Goal: Information Seeking & Learning: Understand process/instructions

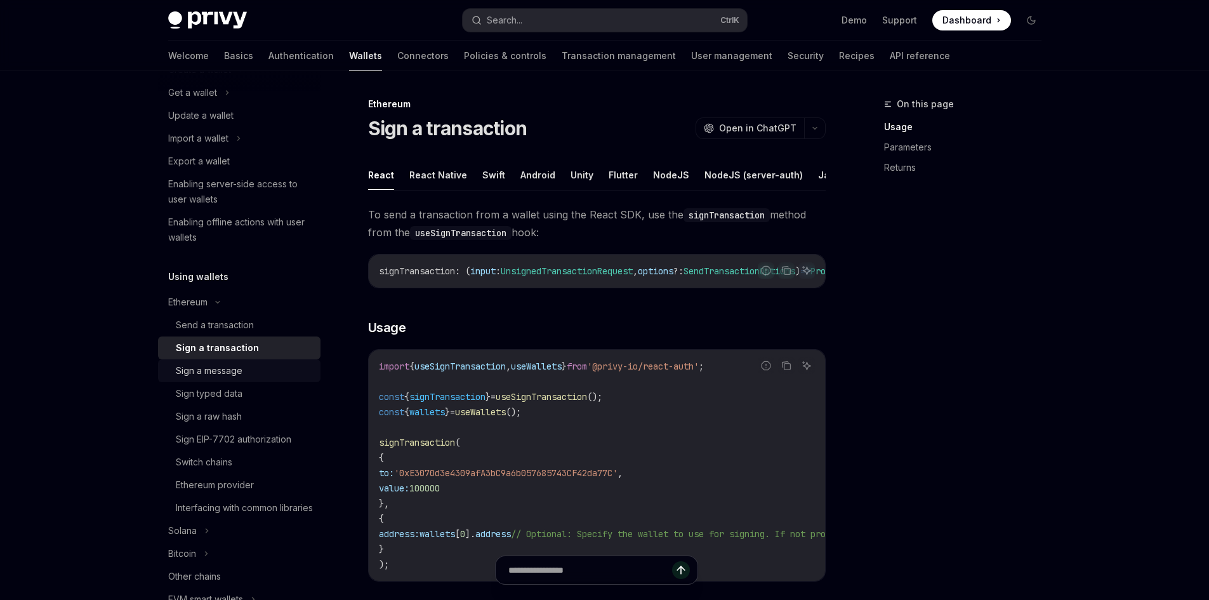
scroll to position [317, 0]
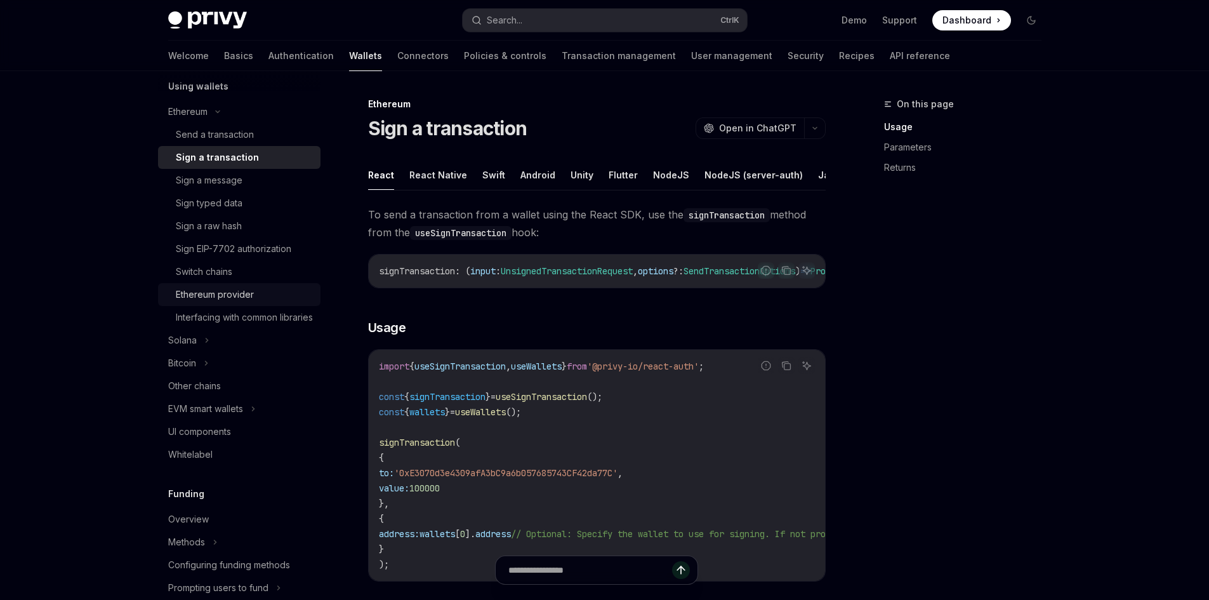
click at [221, 293] on div "Ethereum provider" at bounding box center [215, 294] width 78 height 15
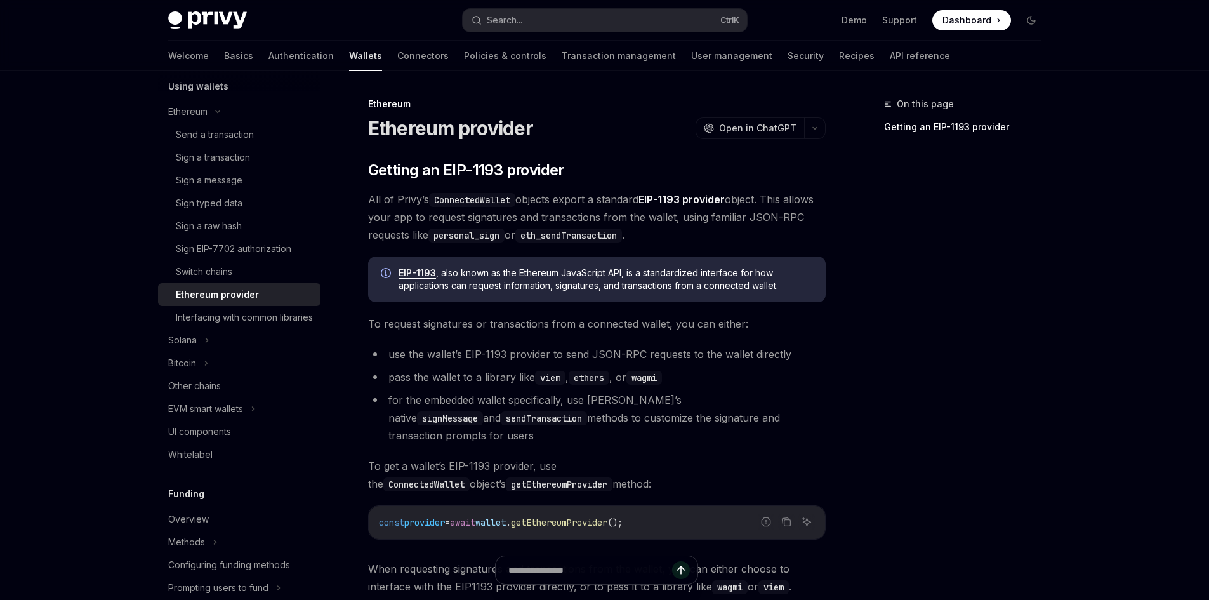
scroll to position [183, 0]
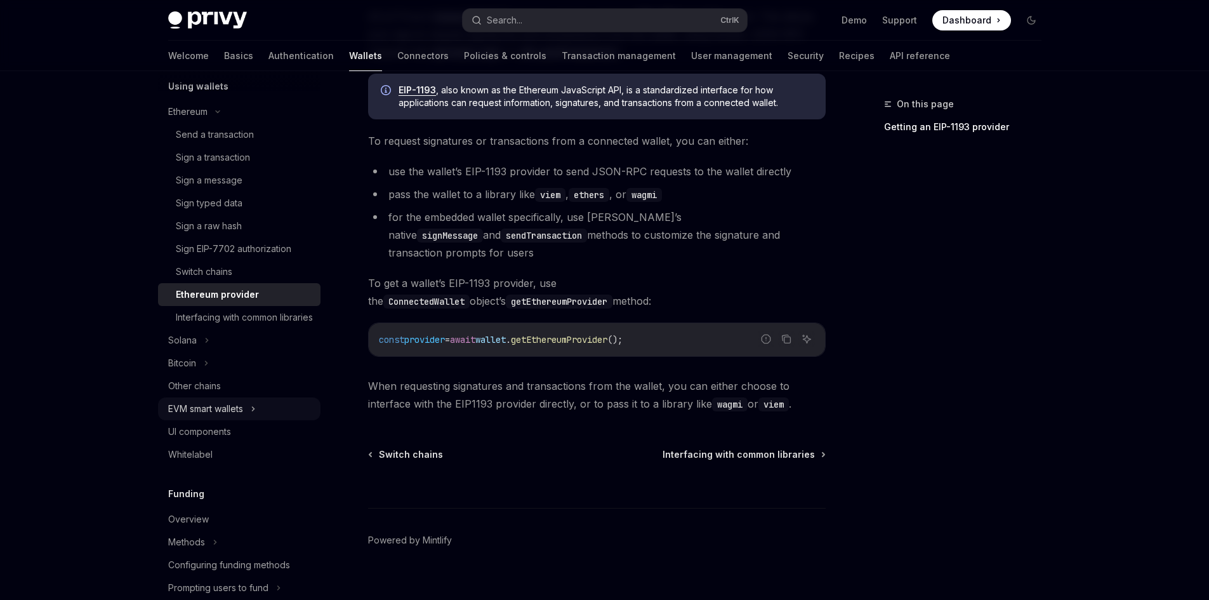
click at [250, 420] on div "EVM smart wallets" at bounding box center [239, 408] width 163 height 23
type textarea "*"
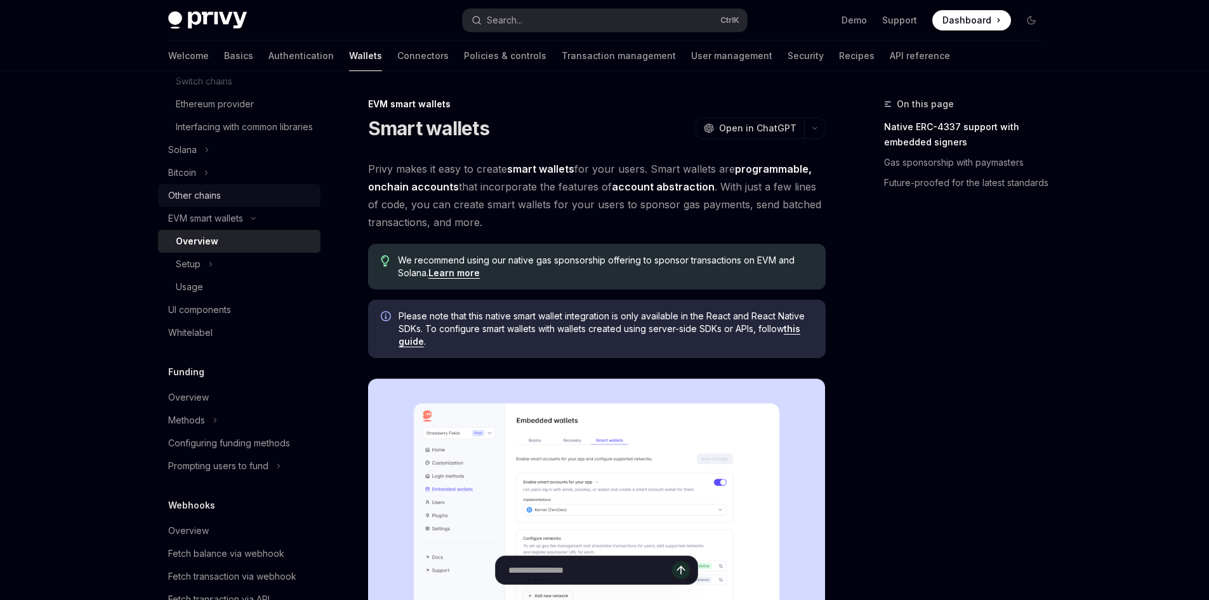
scroll to position [317, 0]
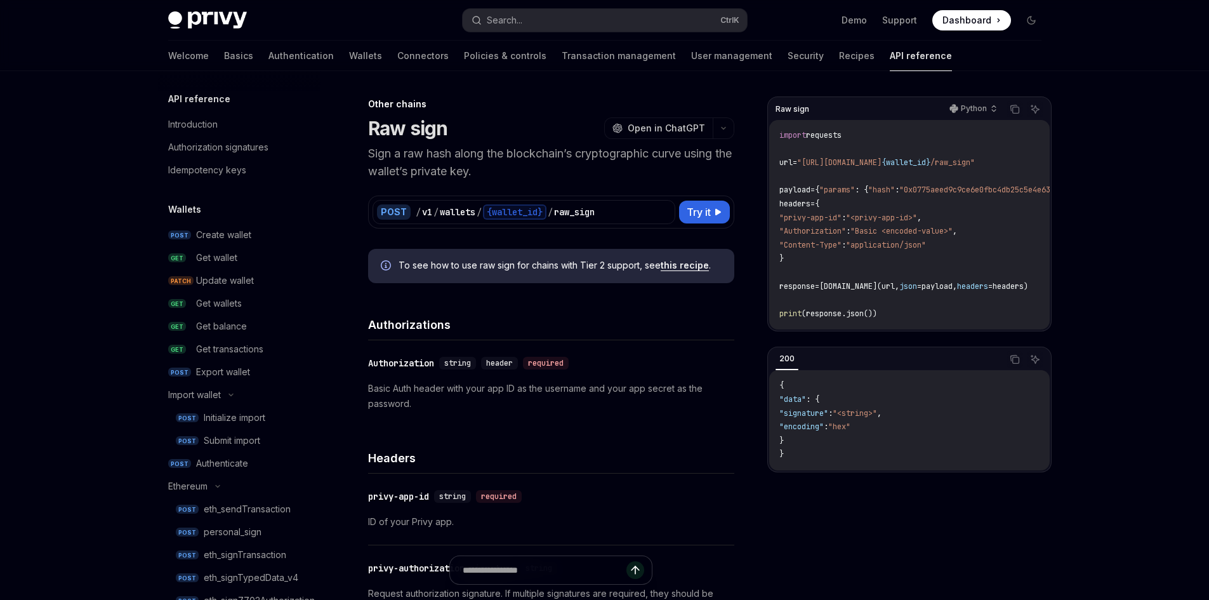
scroll to position [417, 0]
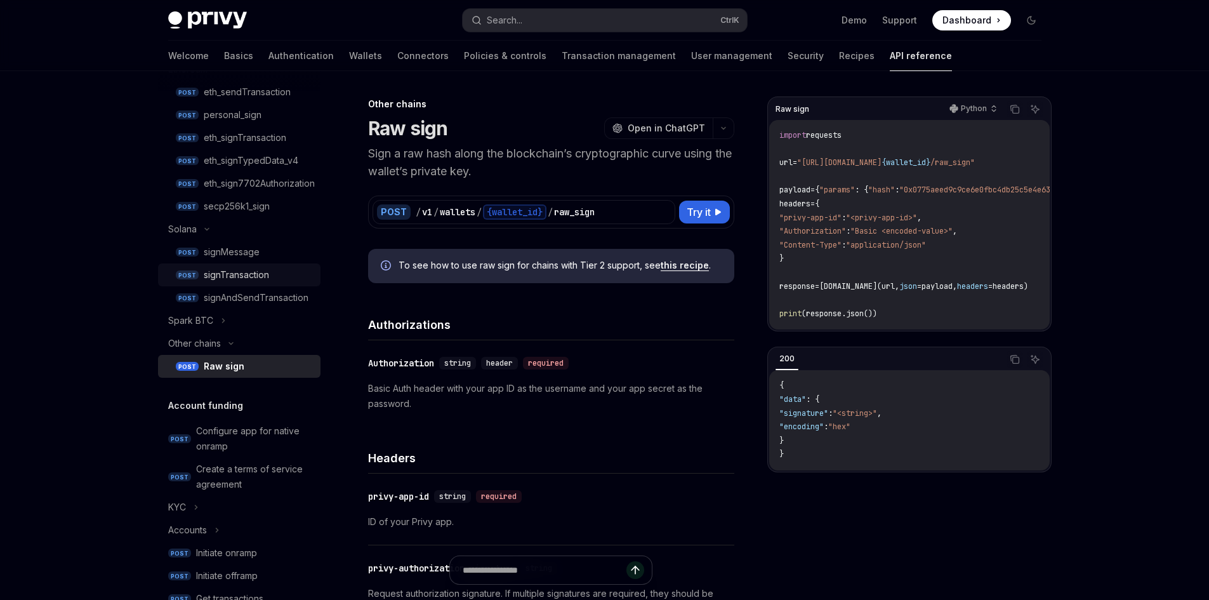
click at [251, 271] on div "signTransaction" at bounding box center [236, 274] width 65 height 15
type textarea "*"
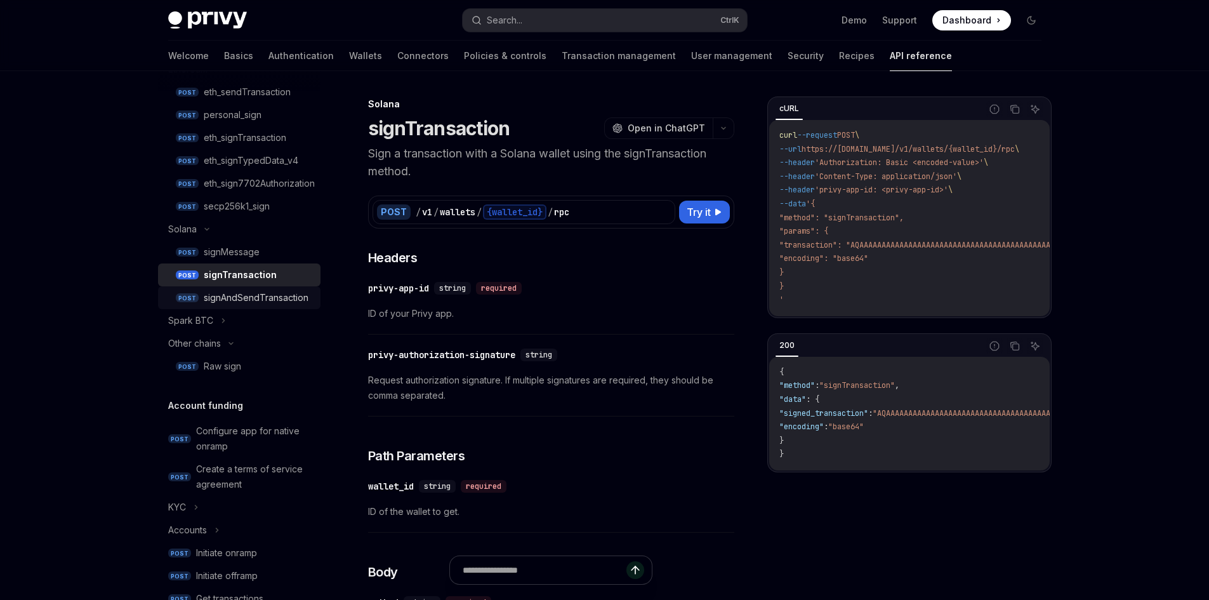
scroll to position [290, 0]
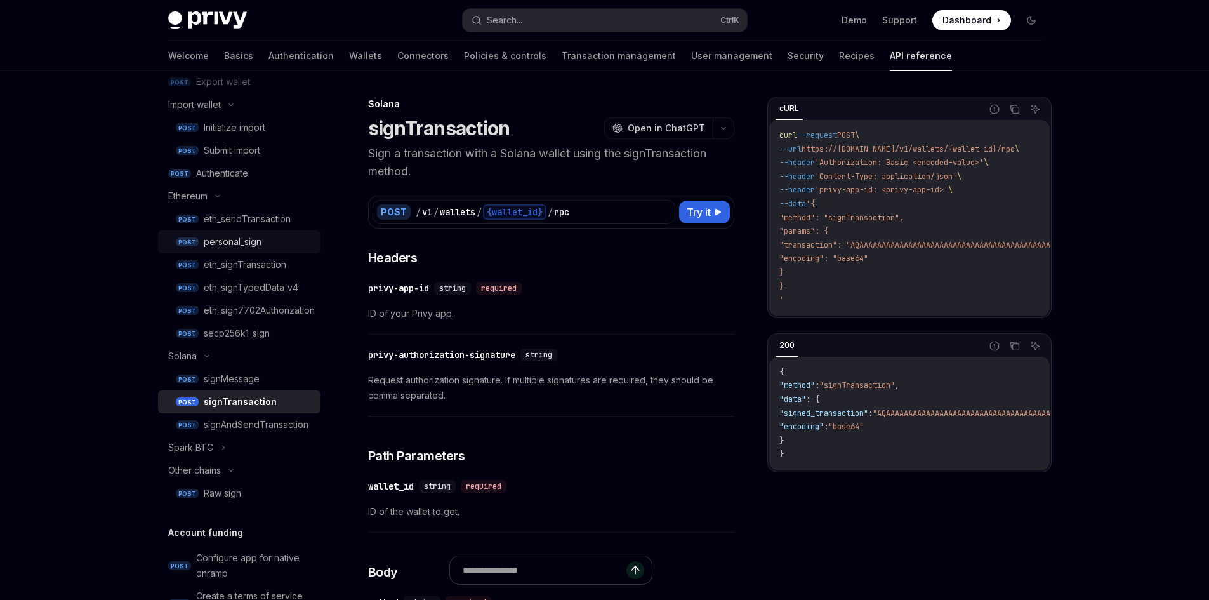
click at [256, 245] on div "personal_sign" at bounding box center [233, 241] width 58 height 15
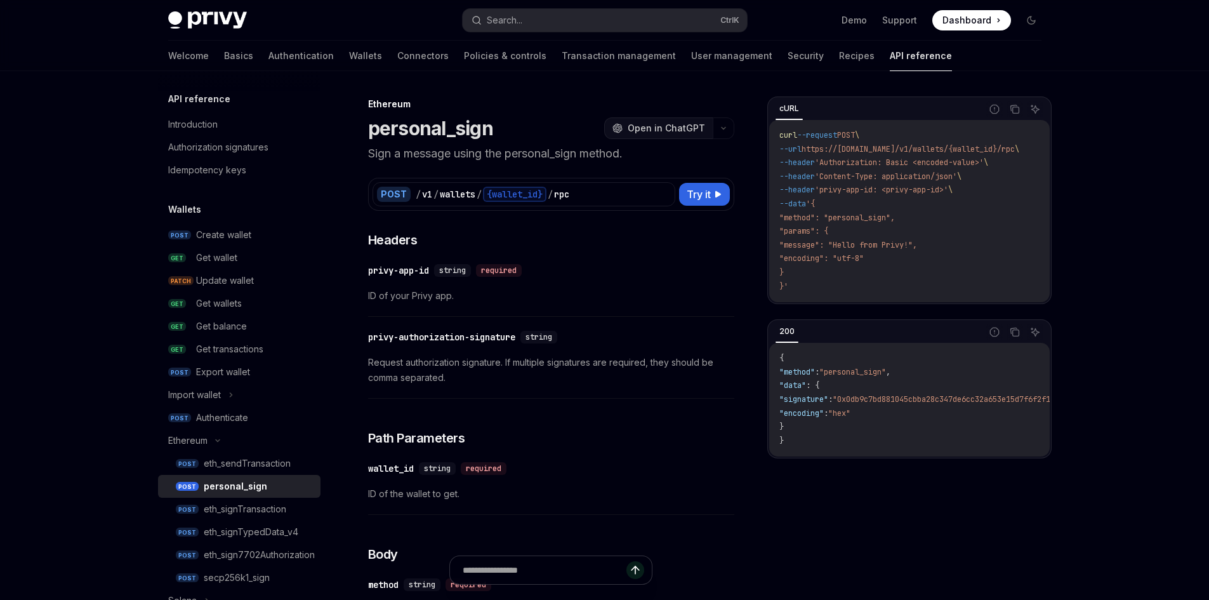
click at [663, 136] on button "OpenAI Open in ChatGPT" at bounding box center [658, 128] width 109 height 22
